Goal: Transaction & Acquisition: Purchase product/service

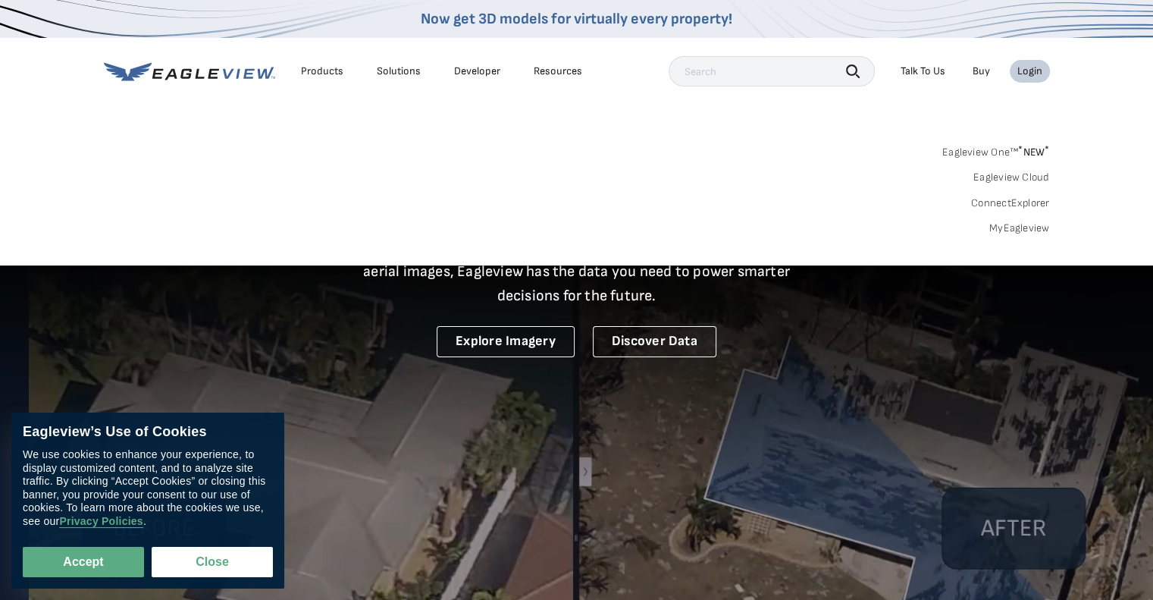
click at [1031, 74] on div "Login" at bounding box center [1030, 71] width 25 height 14
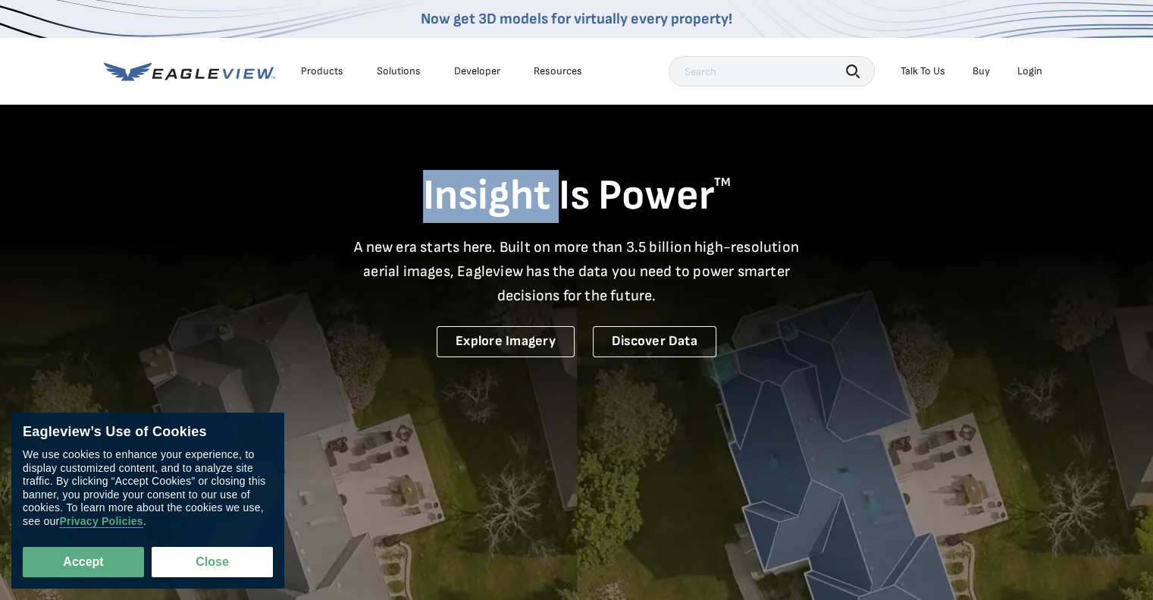
click at [1031, 67] on div "Login" at bounding box center [1030, 71] width 25 height 14
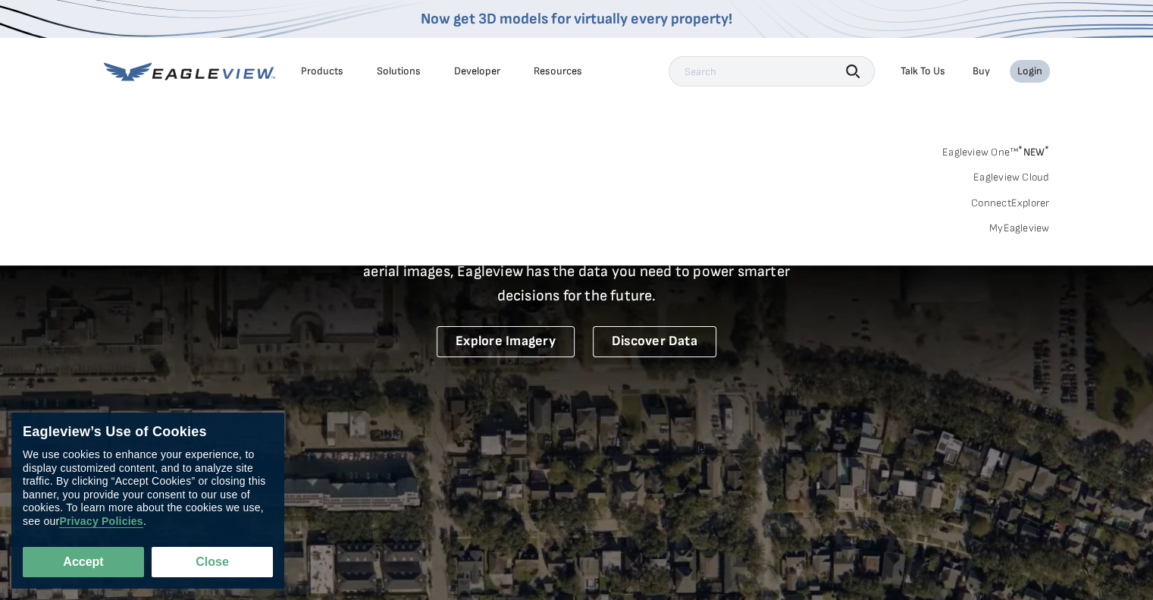
click at [1025, 222] on link "MyEagleview" at bounding box center [1020, 228] width 61 height 14
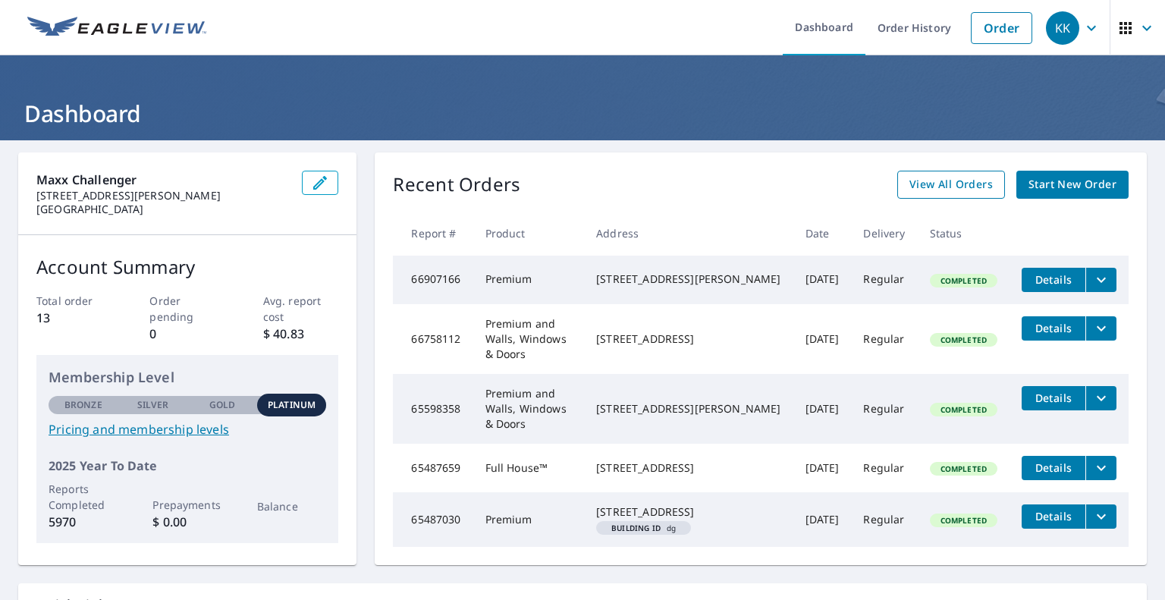
click at [964, 187] on span "View All Orders" at bounding box center [950, 184] width 83 height 19
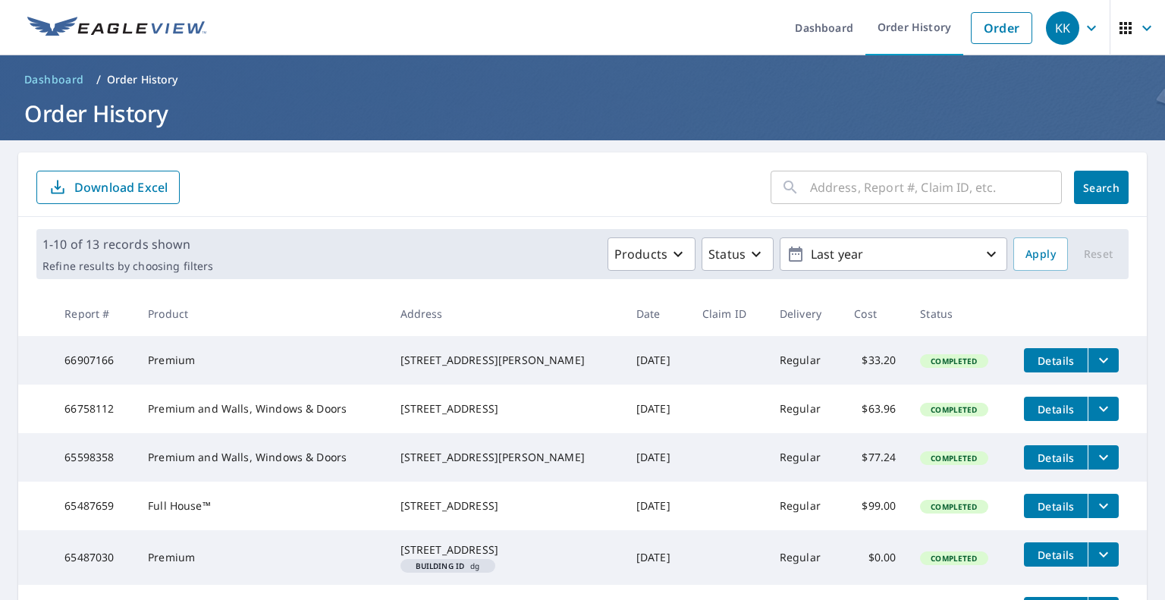
click at [845, 190] on input "text" at bounding box center [936, 187] width 252 height 42
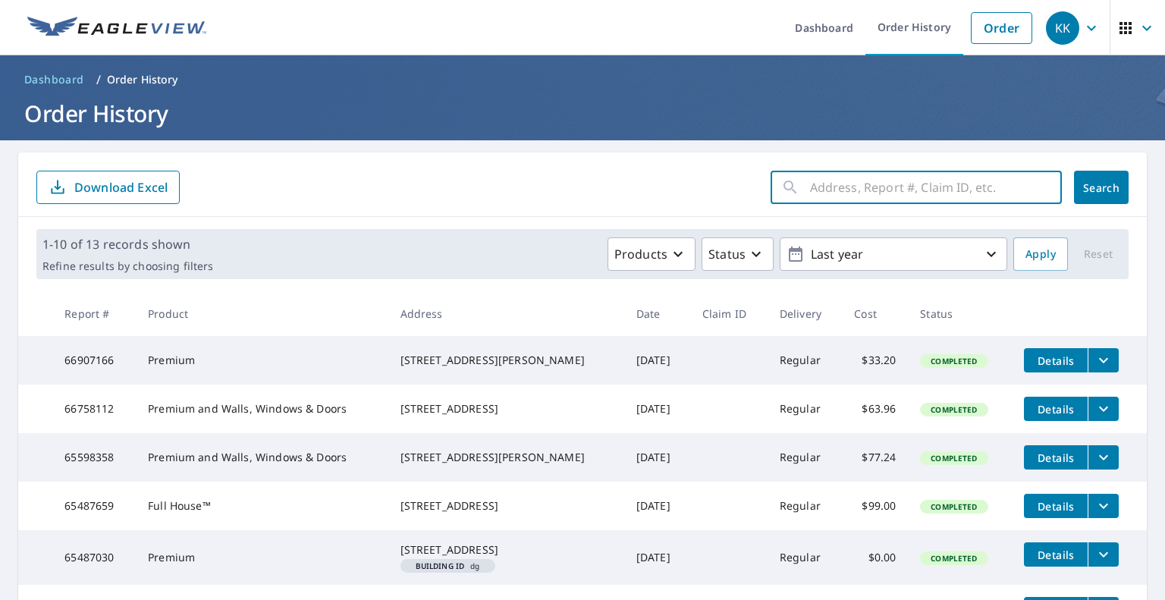
paste input "4814 Elmhurst Ave, Royal Oak, MI, 48073"
type input "4814 Elmhurst Ave, Royal Oak, MI, 48073"
click button "Search" at bounding box center [1101, 187] width 55 height 33
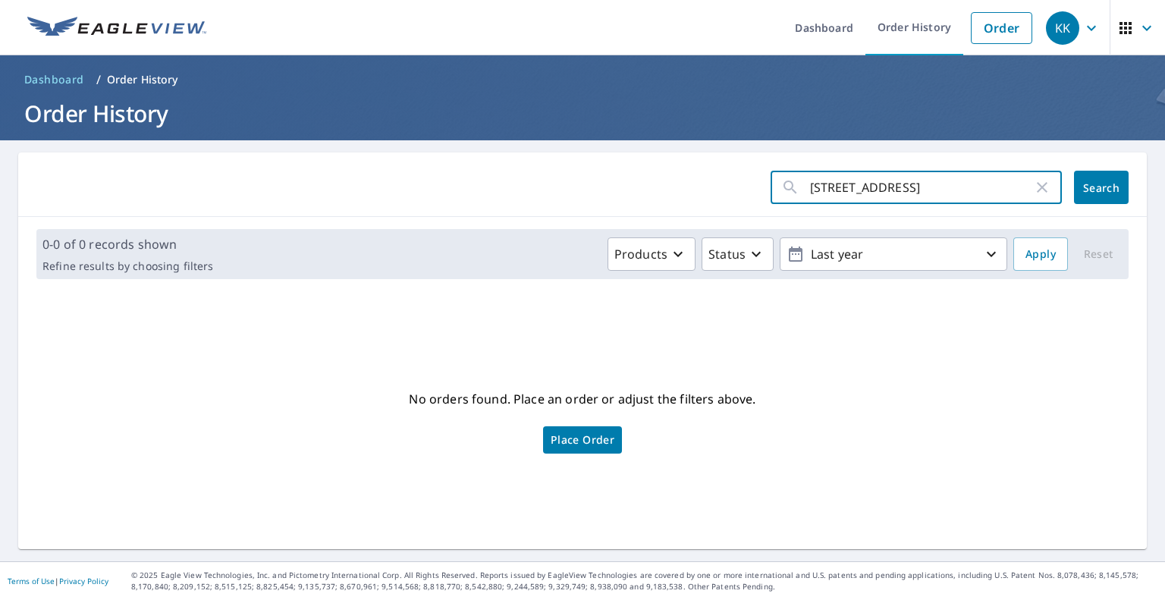
click at [998, 181] on input "4814 Elmhurst Ave, Royal Oak, MI, 48073" at bounding box center [921, 187] width 223 height 42
type input "4814 Elmhurst Ave"
click button "Search" at bounding box center [1101, 187] width 55 height 33
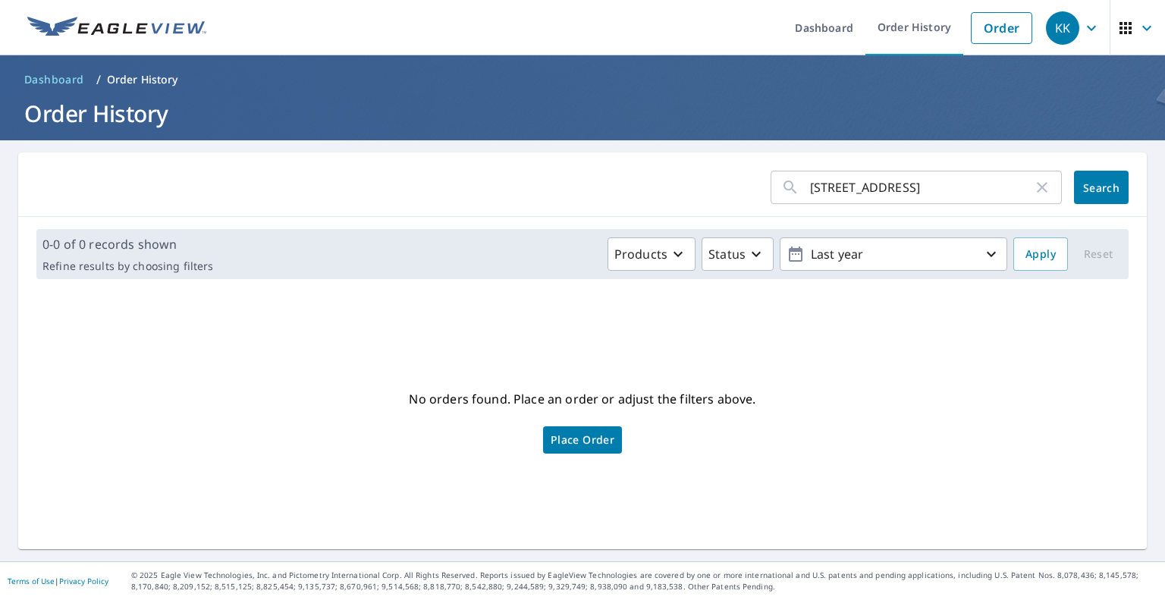
click at [591, 442] on span "Place Order" at bounding box center [583, 440] width 64 height 8
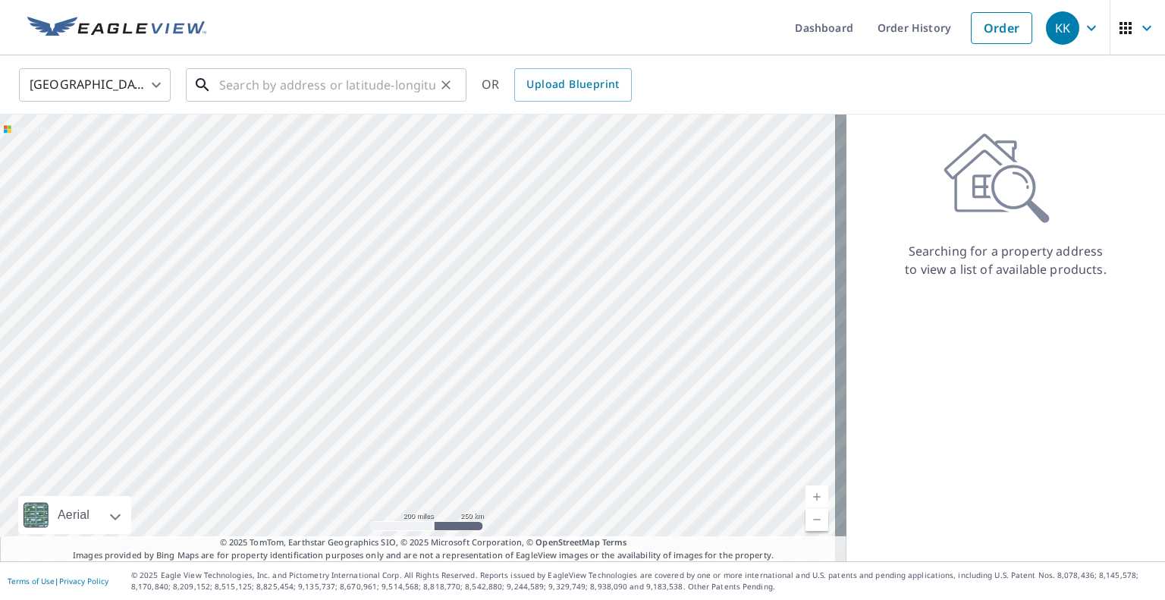
click at [276, 87] on input "text" at bounding box center [327, 85] width 216 height 42
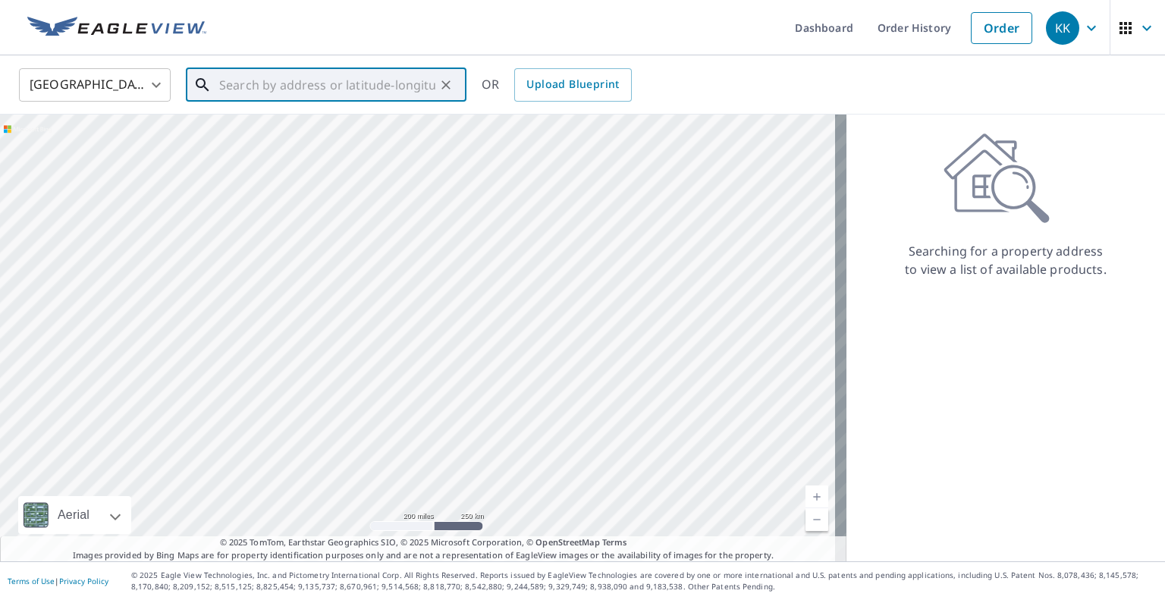
paste input "4814 Elmhurst Ave, Royal Oak, MI, 48073"
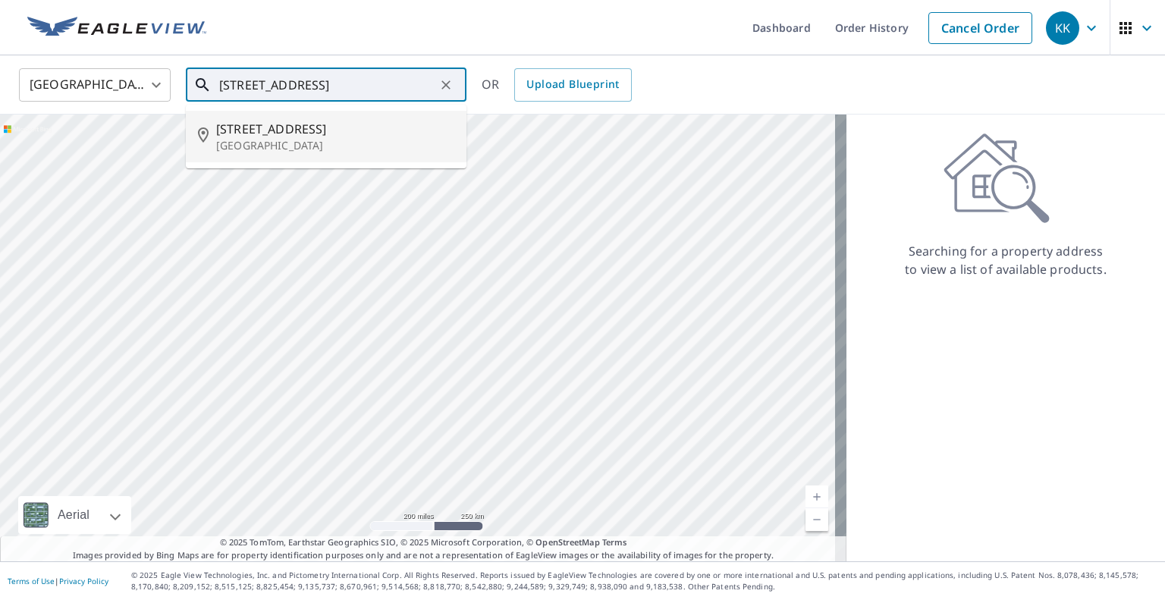
click at [276, 141] on p "Royal Oak, MI 48073" at bounding box center [335, 145] width 238 height 15
type input "4814 Elmhurst Ave Royal Oak, MI 48073"
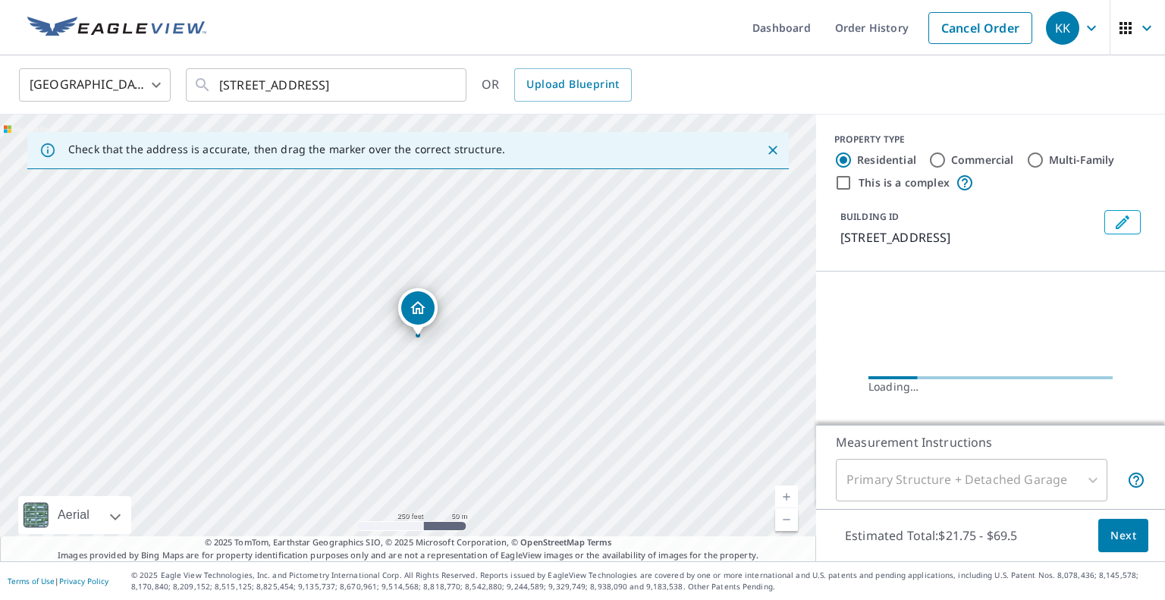
scroll to position [0, 0]
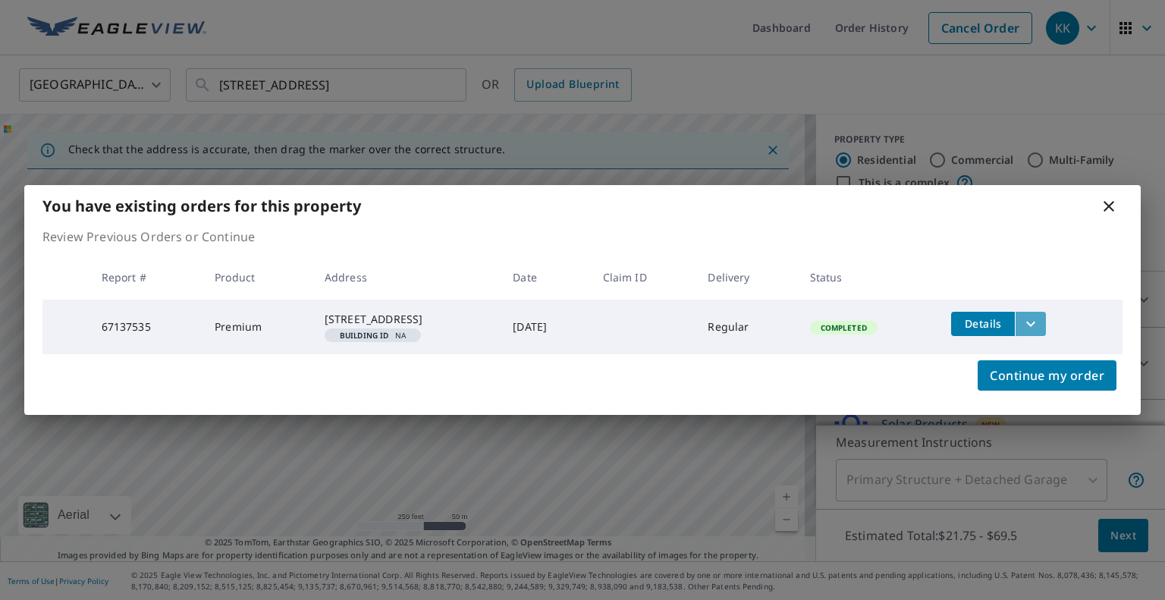
click at [1040, 315] on icon "filesDropdownBtn-67137535" at bounding box center [1030, 324] width 18 height 18
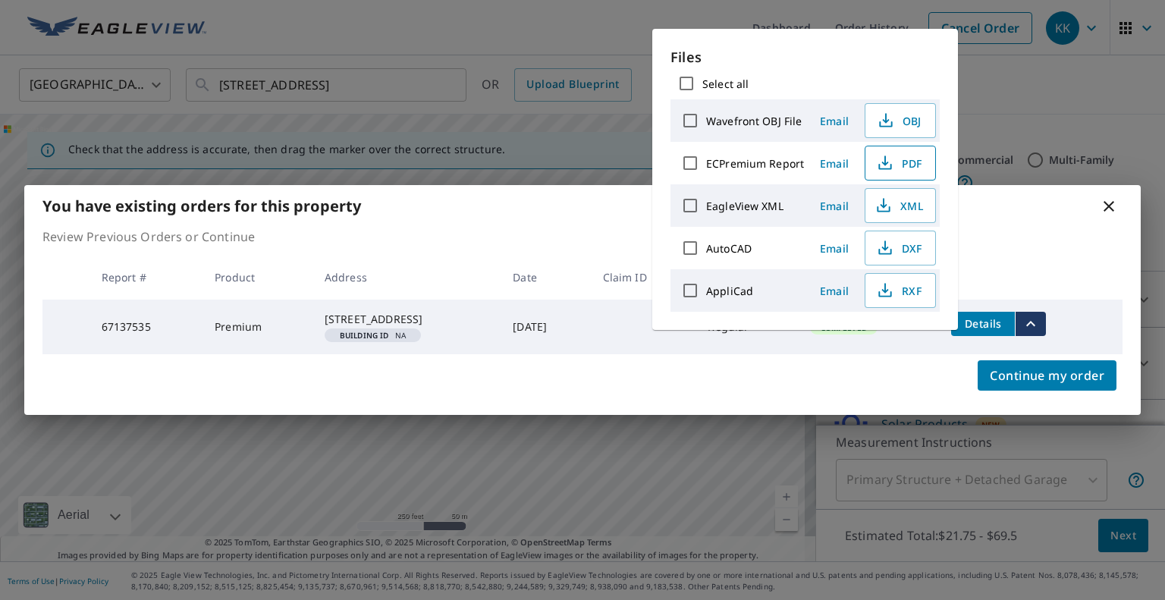
click at [910, 154] on span "PDF" at bounding box center [898, 163] width 49 height 18
click at [1015, 218] on div "You have existing orders for this property" at bounding box center [582, 206] width 1116 height 42
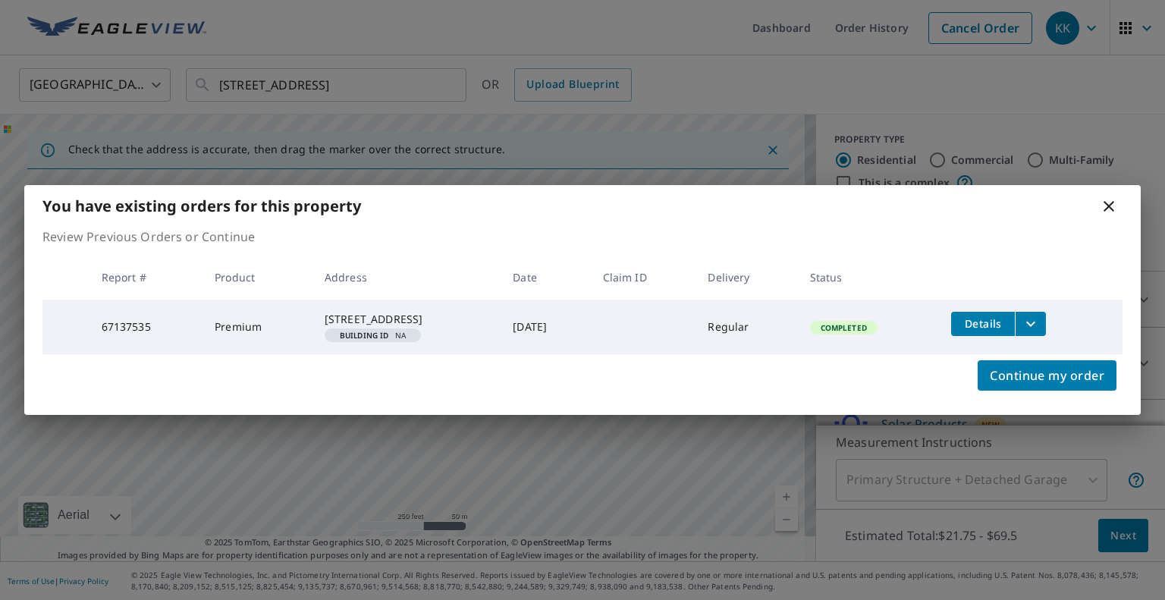
click at [1109, 201] on icon at bounding box center [1108, 206] width 11 height 11
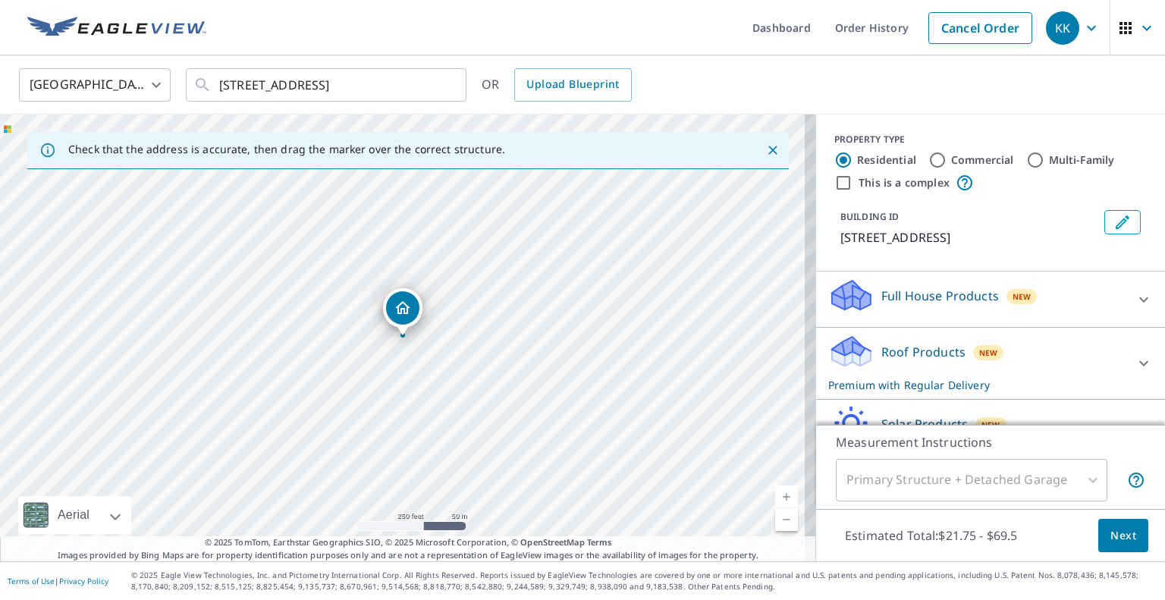
scroll to position [86, 0]
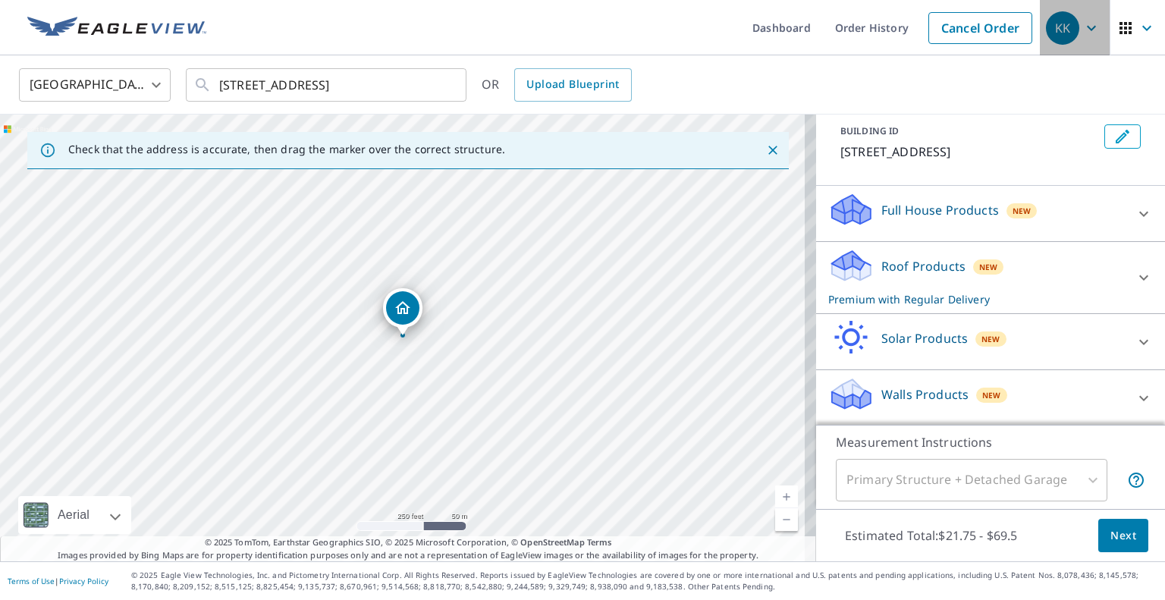
click at [1084, 27] on icon "button" at bounding box center [1091, 28] width 18 height 18
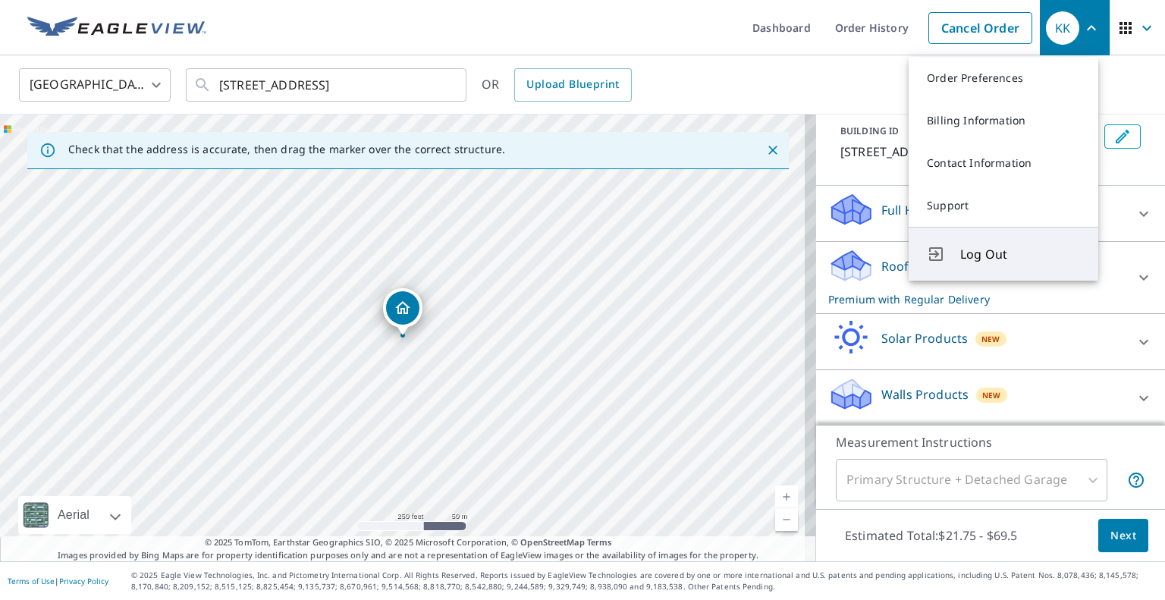
click at [990, 242] on button "Log Out" at bounding box center [1003, 254] width 190 height 54
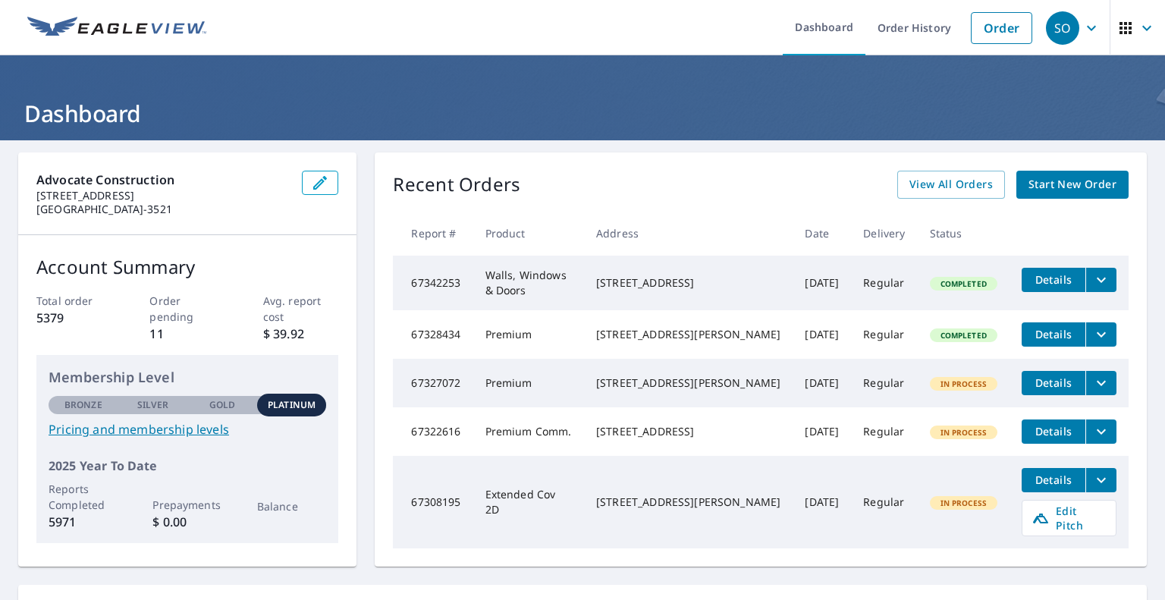
click at [1050, 178] on span "Start New Order" at bounding box center [1072, 184] width 88 height 19
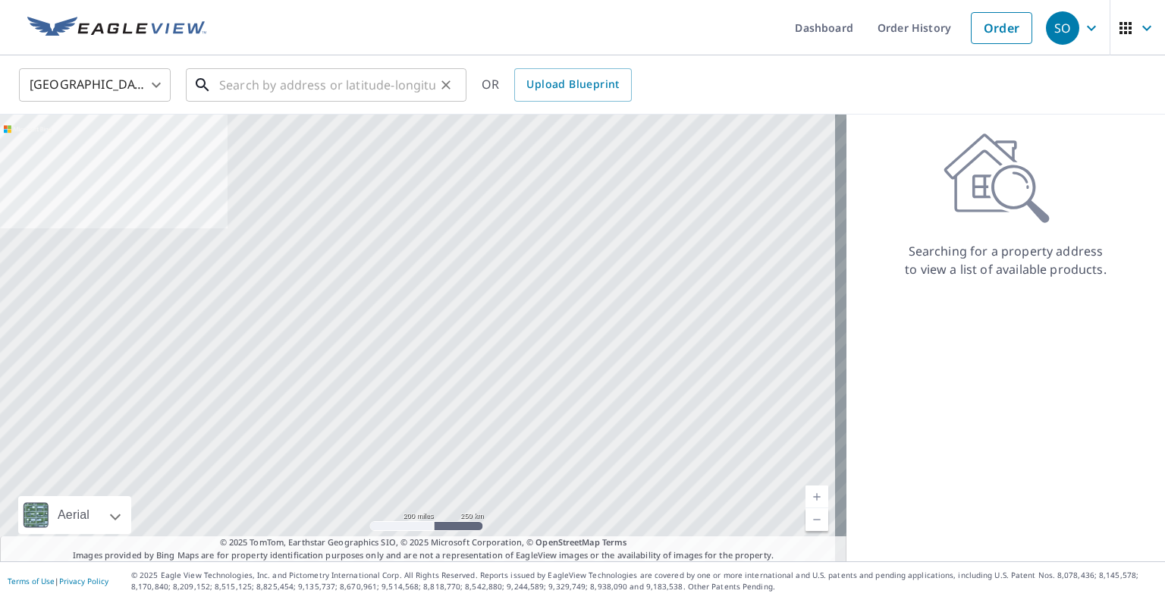
click at [328, 95] on input "text" at bounding box center [327, 85] width 216 height 42
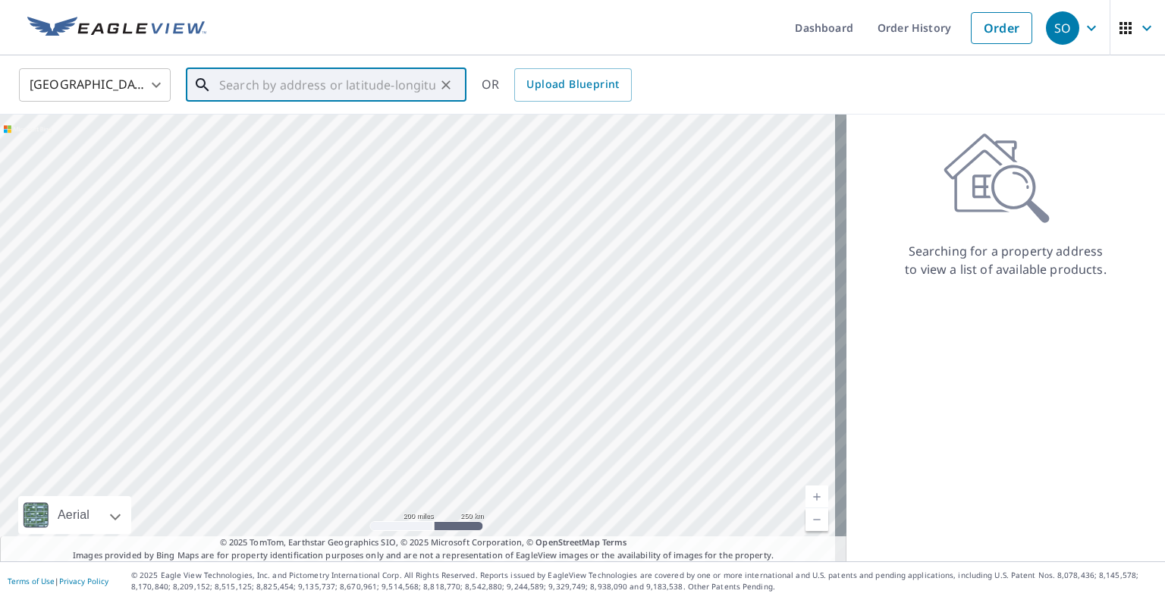
click at [328, 95] on input "text" at bounding box center [327, 85] width 216 height 42
paste input "4814 Elmhurst Ave, Royal Oak, MI, 48073"
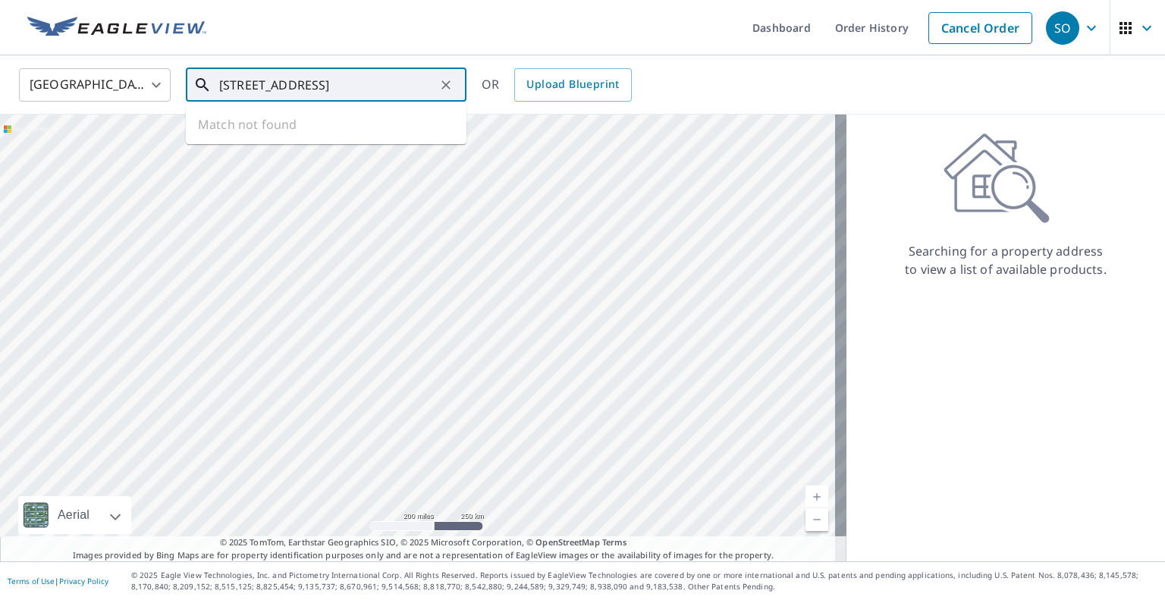
scroll to position [0, 20]
click at [306, 139] on p "Royal Oak, MI 48073" at bounding box center [335, 145] width 238 height 15
type input "4814 Elmhurst Ave Royal Oak, MI 48073"
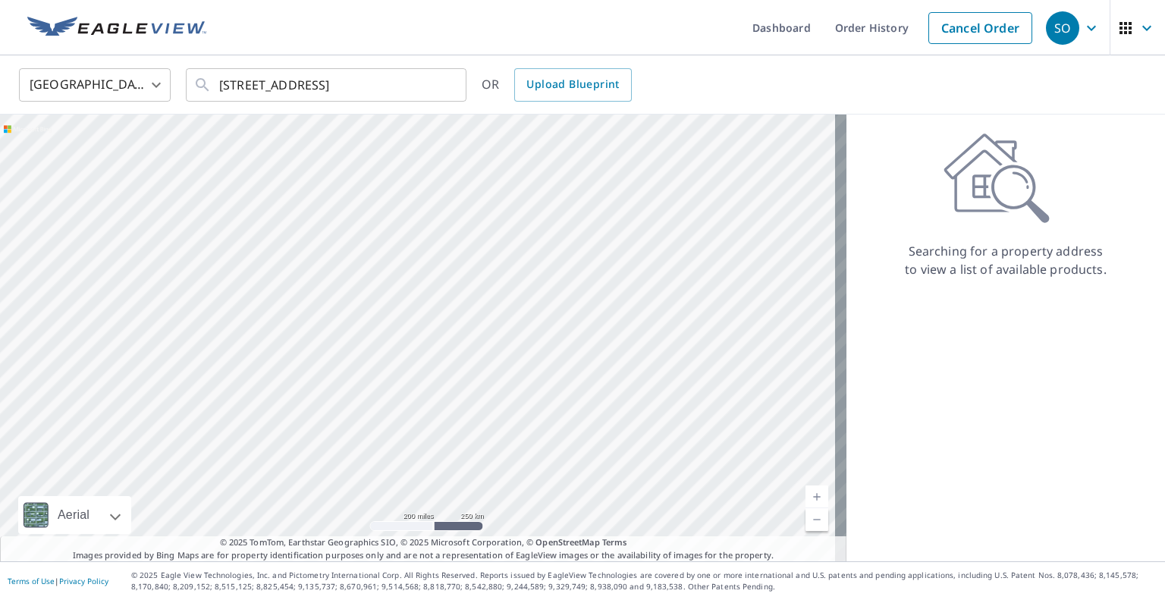
scroll to position [0, 0]
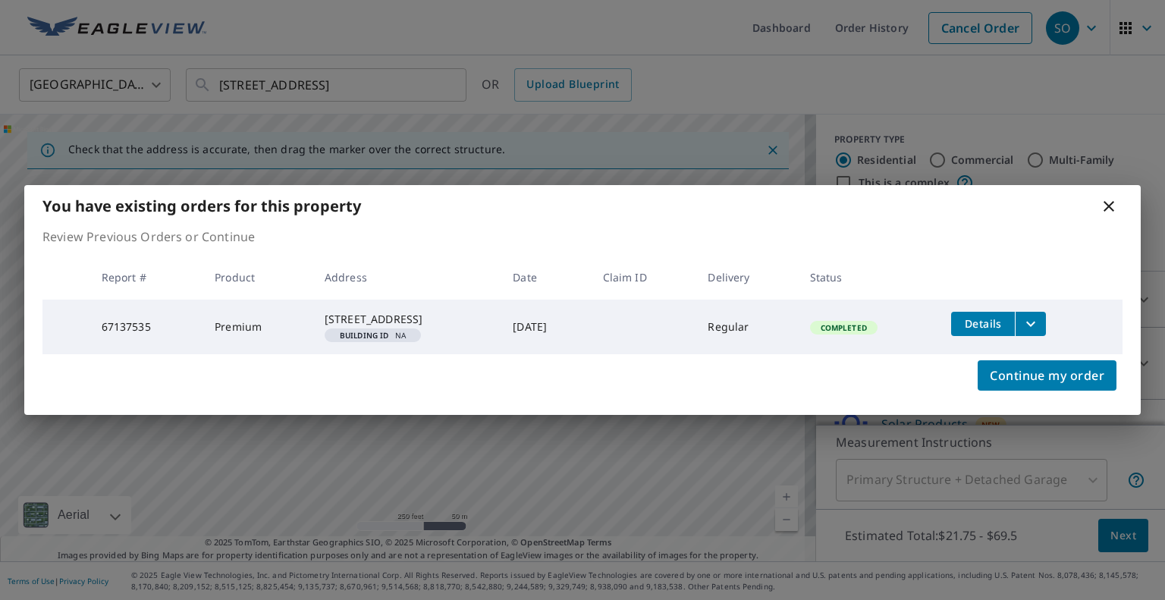
click at [1112, 202] on icon at bounding box center [1108, 206] width 11 height 11
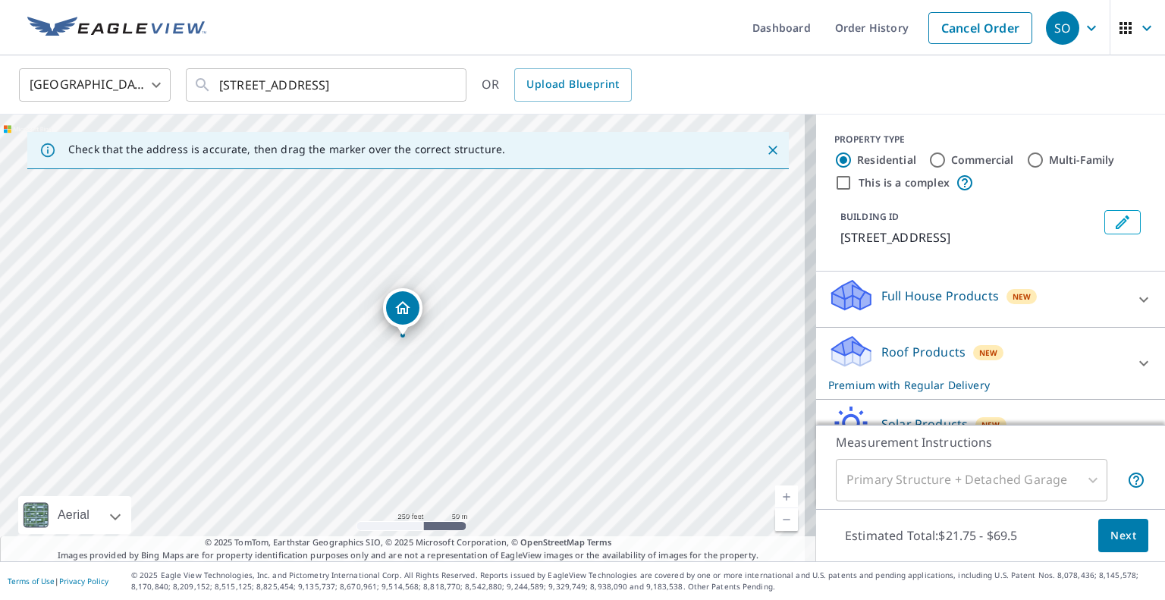
scroll to position [86, 0]
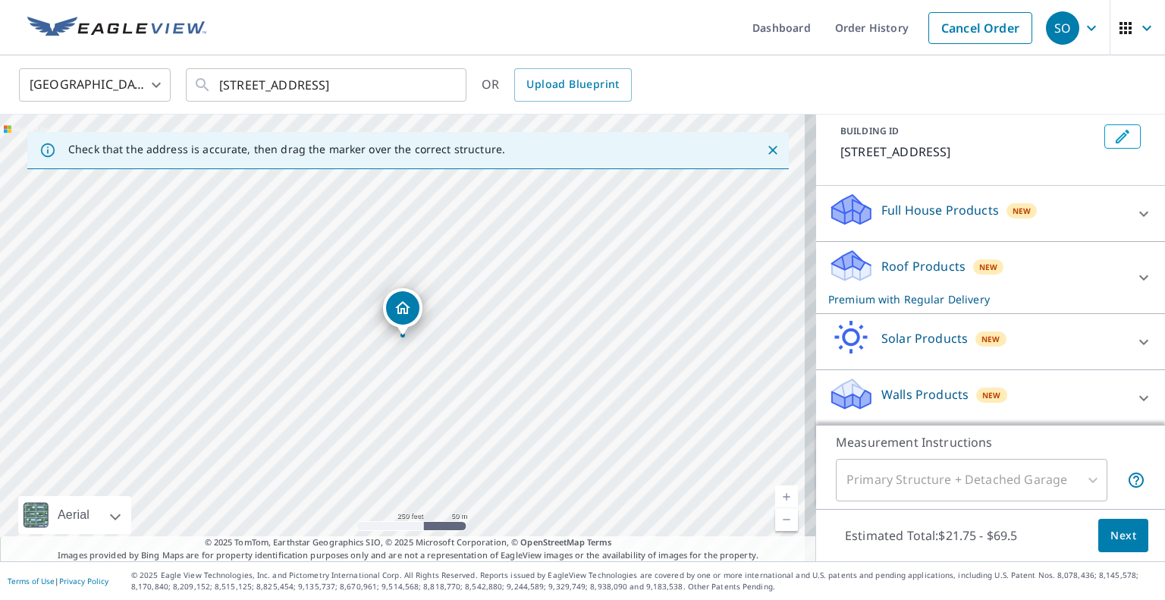
click at [936, 393] on p "Walls Products" at bounding box center [924, 394] width 87 height 18
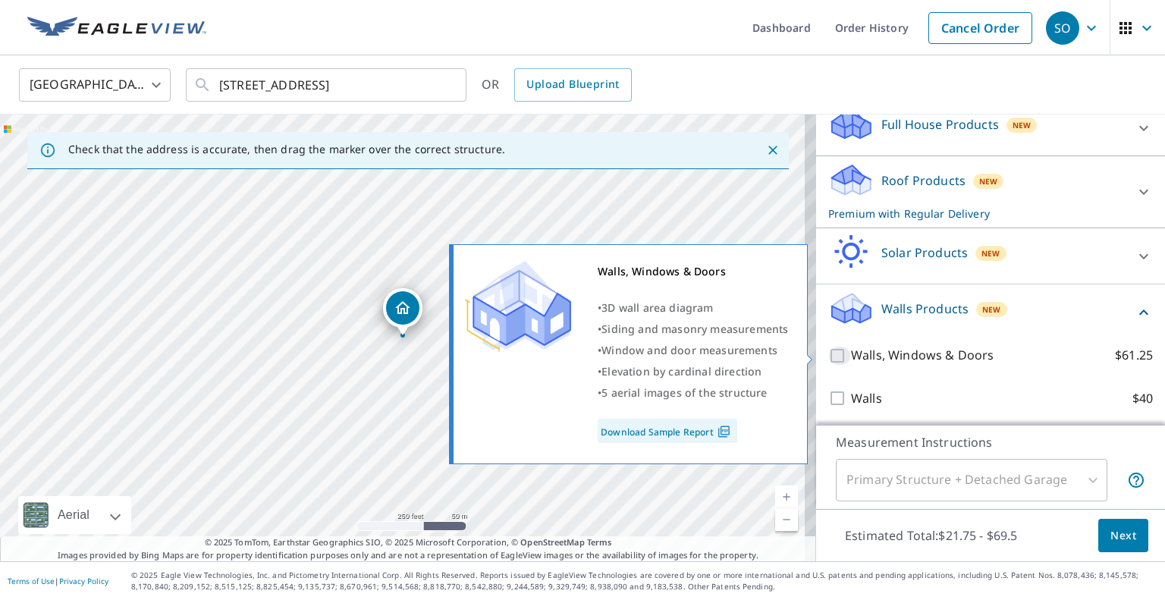
click at [828, 354] on input "Walls, Windows & Doors $61.25" at bounding box center [839, 356] width 23 height 18
checkbox input "true"
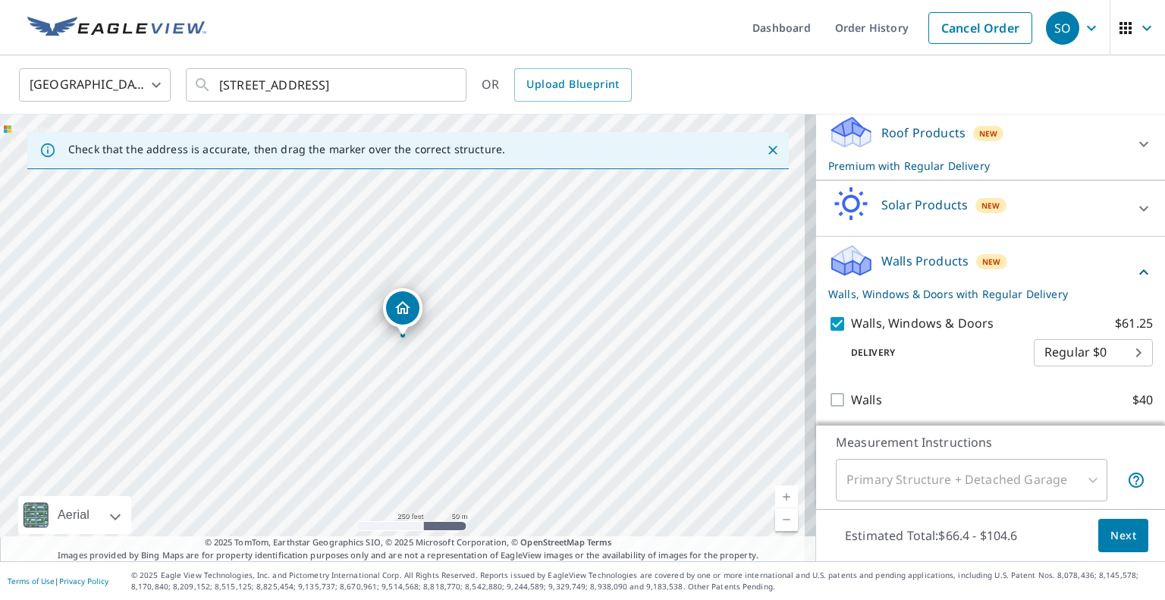
scroll to position [221, 0]
click at [1122, 549] on button "Next" at bounding box center [1123, 536] width 50 height 34
